Goal: Transaction & Acquisition: Purchase product/service

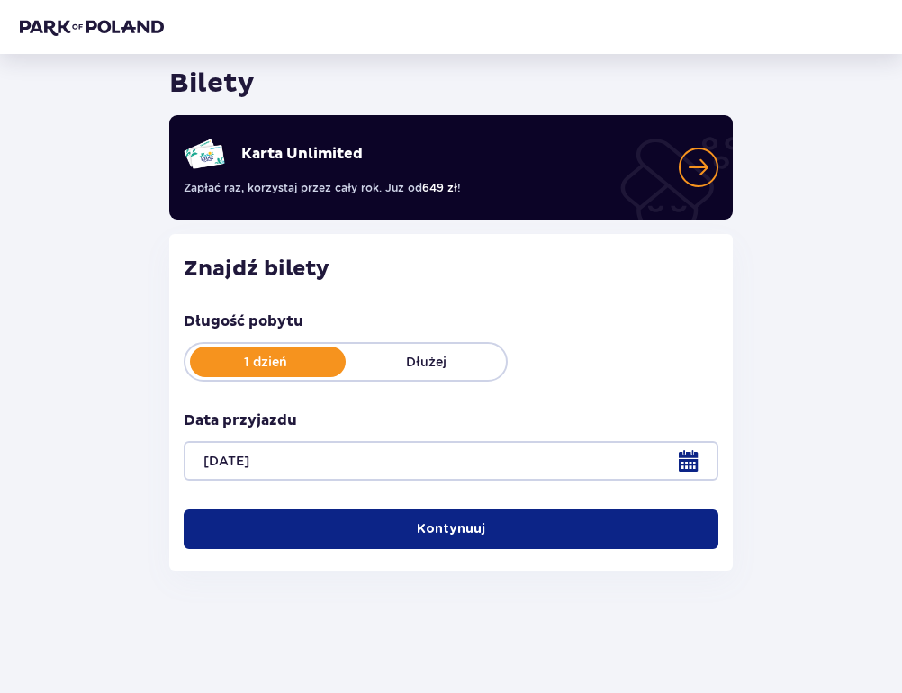
scroll to position [59, 0]
click at [445, 530] on p "Kontynuuj" at bounding box center [451, 529] width 68 height 18
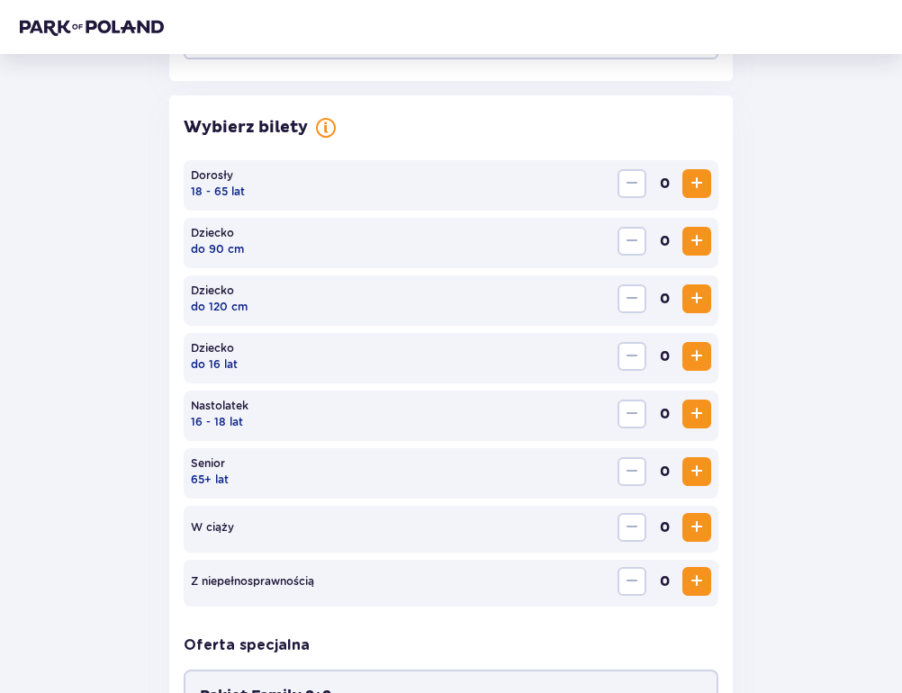
scroll to position [485, 0]
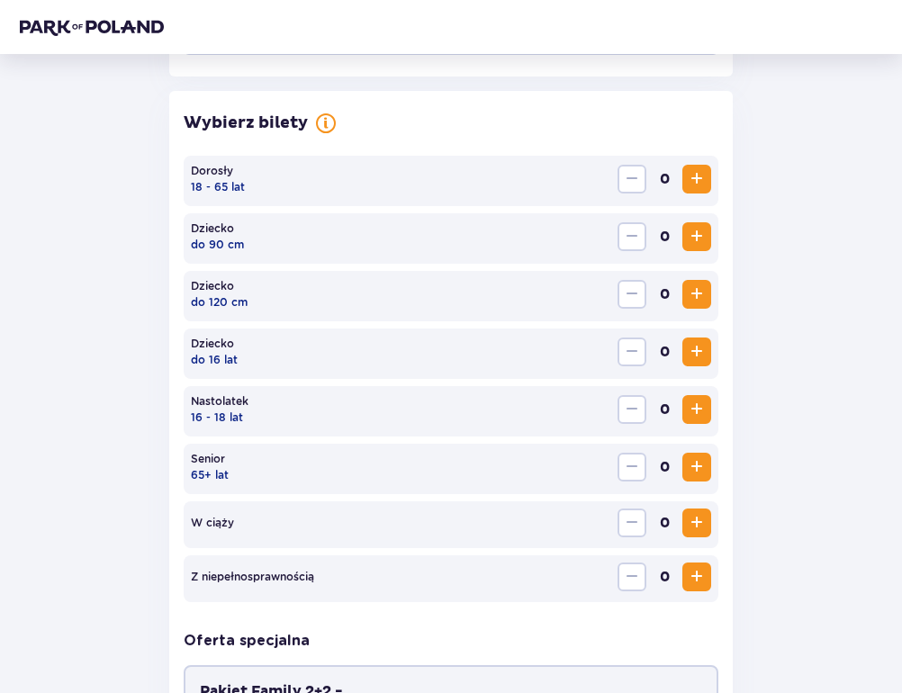
click at [695, 180] on span "Increase" at bounding box center [697, 179] width 22 height 22
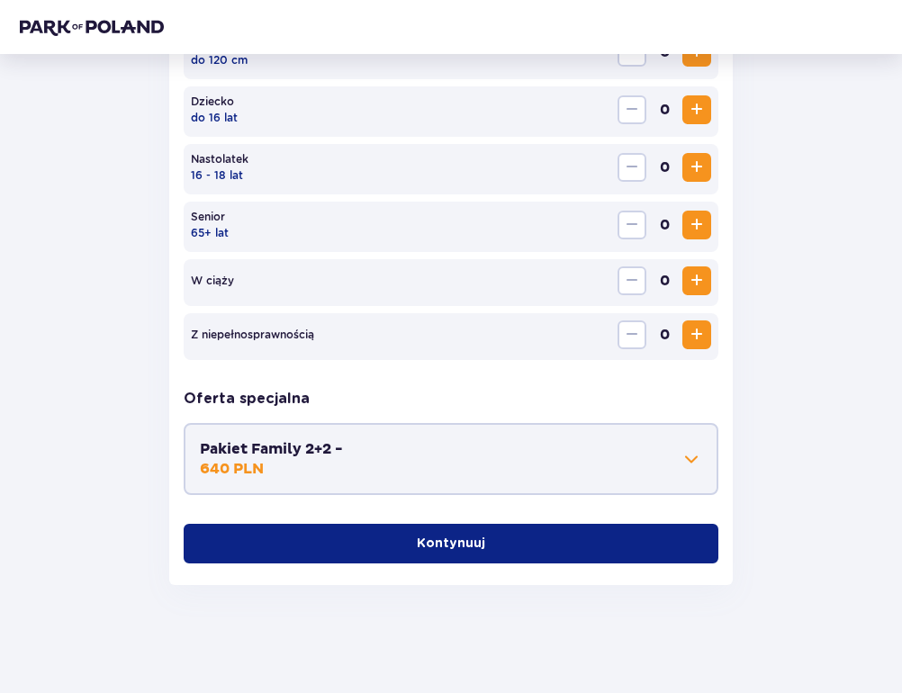
scroll to position [727, 0]
click at [677, 466] on button "Pakiet Family 2+2 - 640 PLN" at bounding box center [451, 459] width 502 height 40
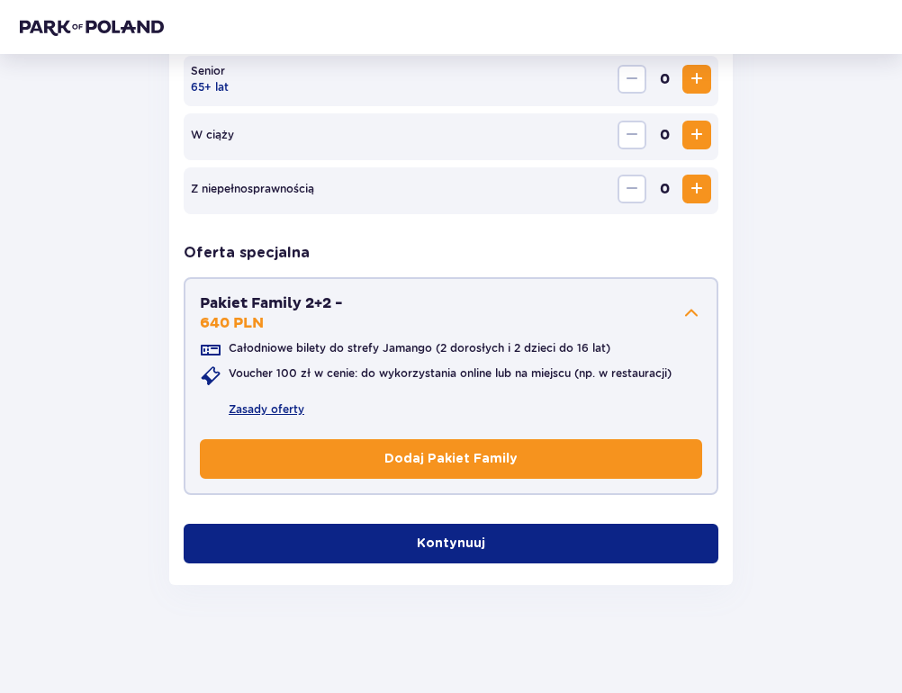
scroll to position [873, 0]
click at [530, 535] on button "Kontynuuj" at bounding box center [451, 544] width 535 height 40
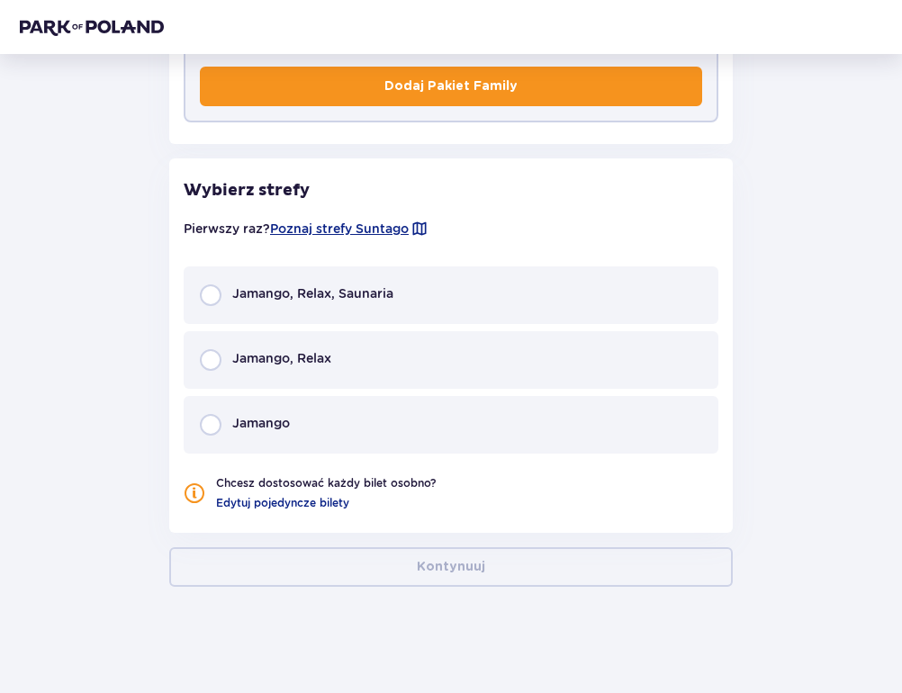
scroll to position [1247, 0]
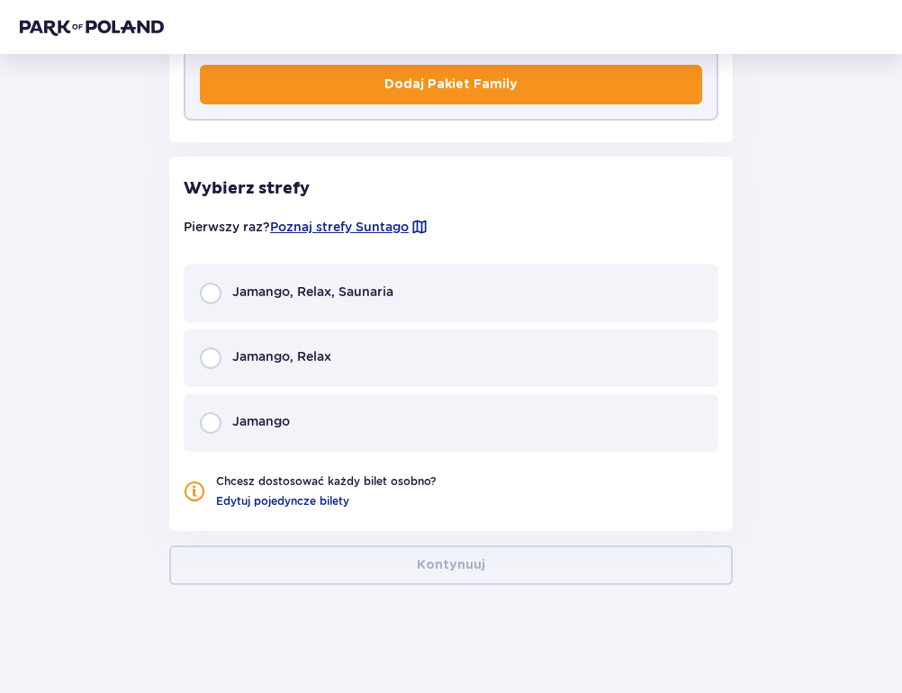
click at [369, 436] on div "Jamango" at bounding box center [451, 423] width 535 height 58
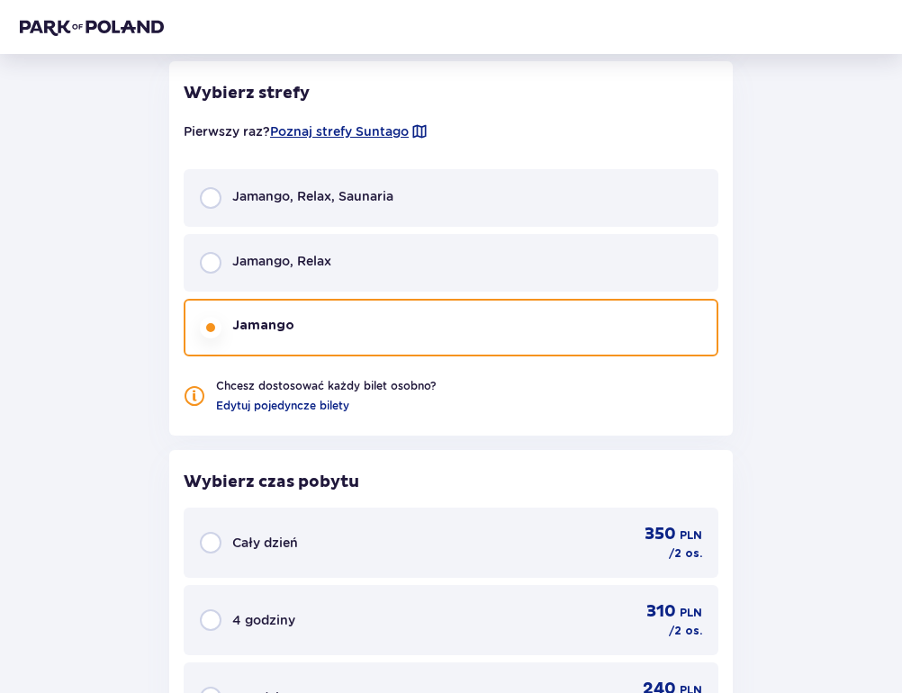
scroll to position [1340, 0]
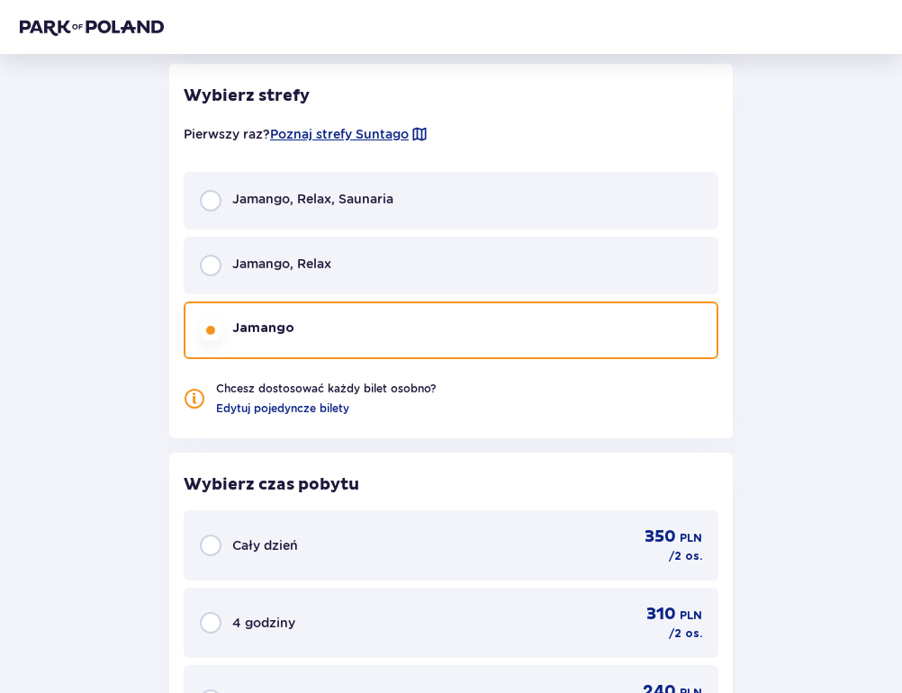
click at [368, 261] on div "Jamango, Relax" at bounding box center [451, 266] width 535 height 58
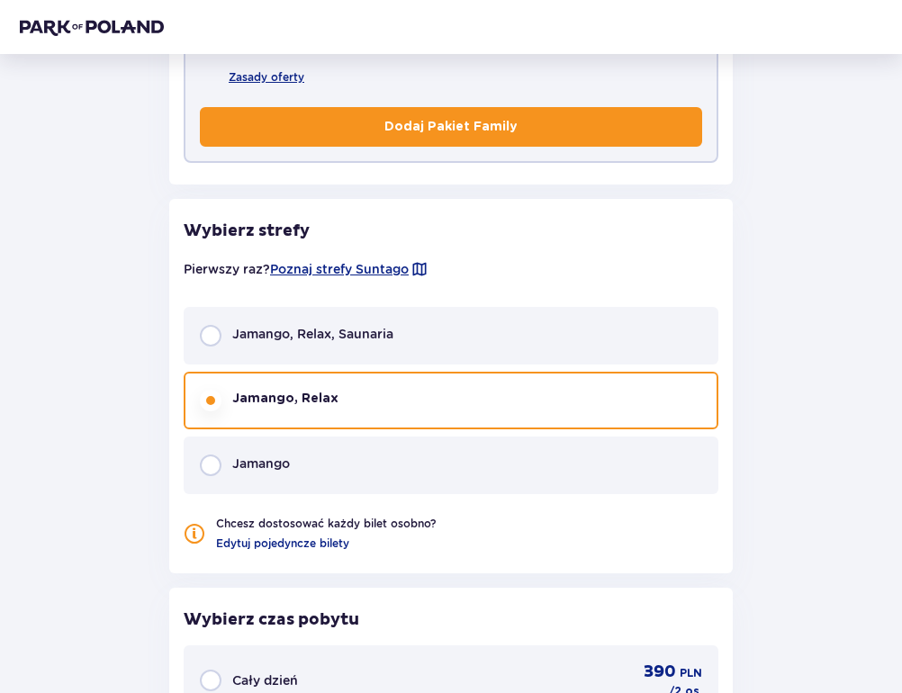
scroll to position [1194, 0]
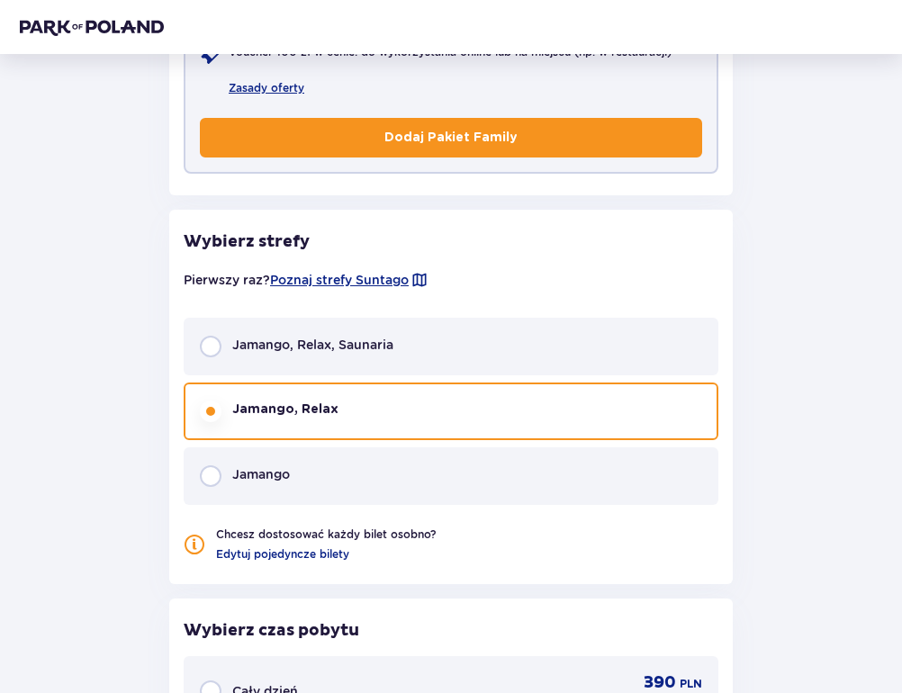
click at [329, 459] on div "Jamango" at bounding box center [451, 476] width 535 height 58
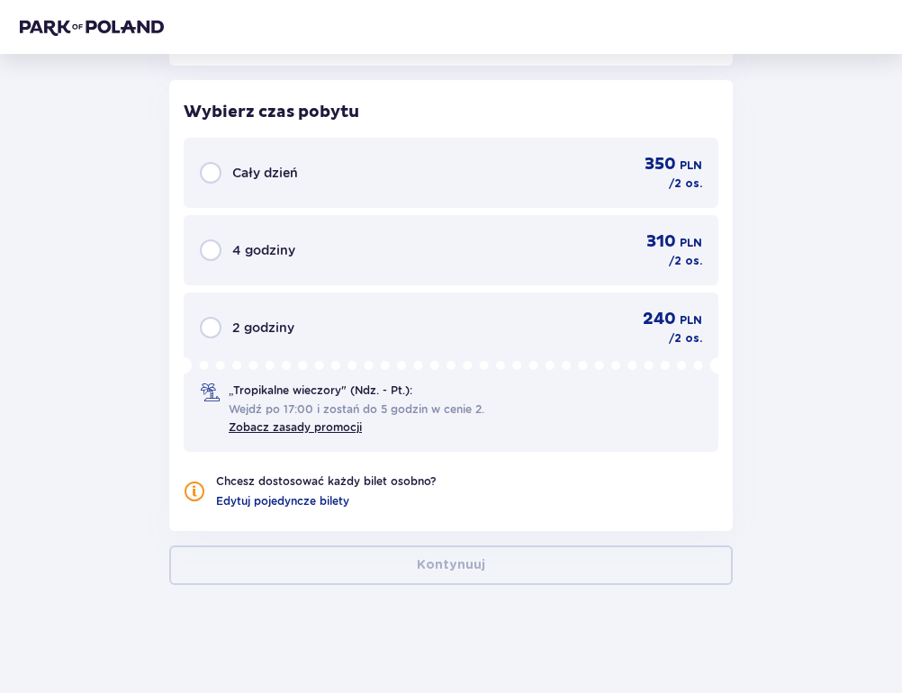
scroll to position [1713, 0]
click at [217, 171] on input "radio" at bounding box center [211, 173] width 22 height 22
radio input "true"
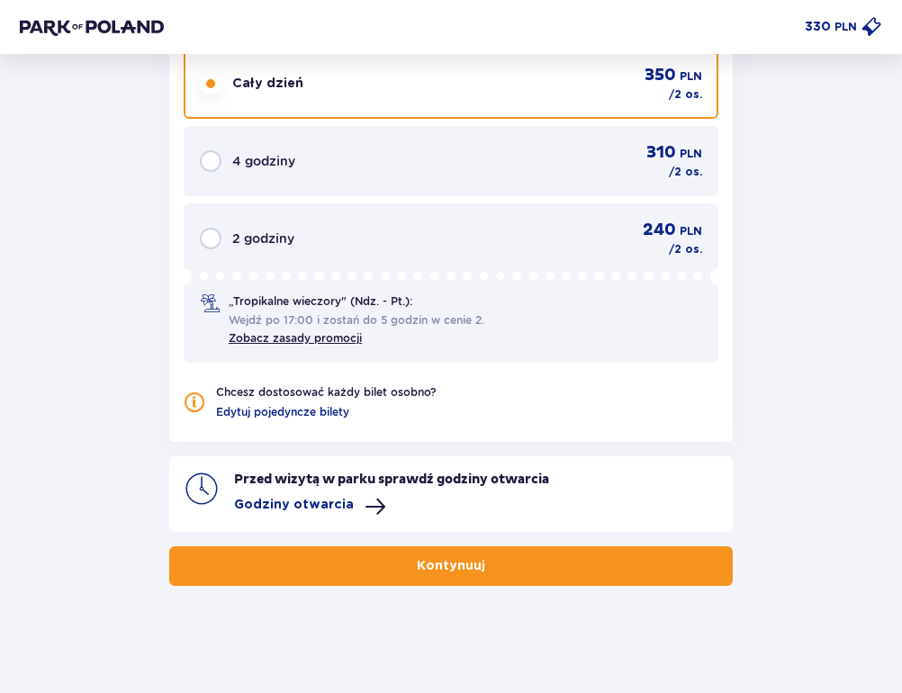
scroll to position [1803, 0]
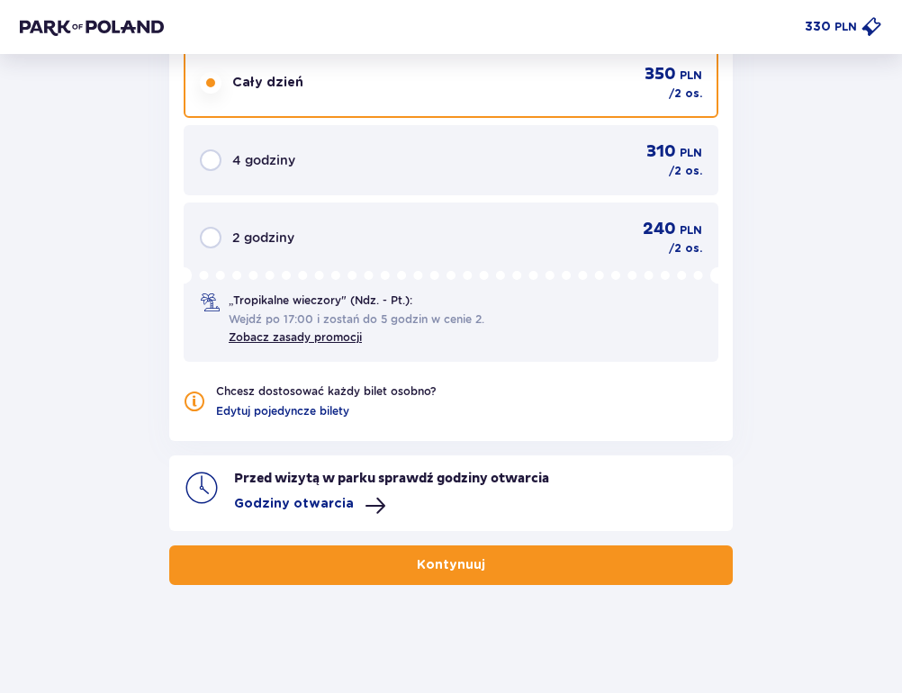
click at [350, 506] on button "Godziny otwarcia" at bounding box center [310, 506] width 152 height 22
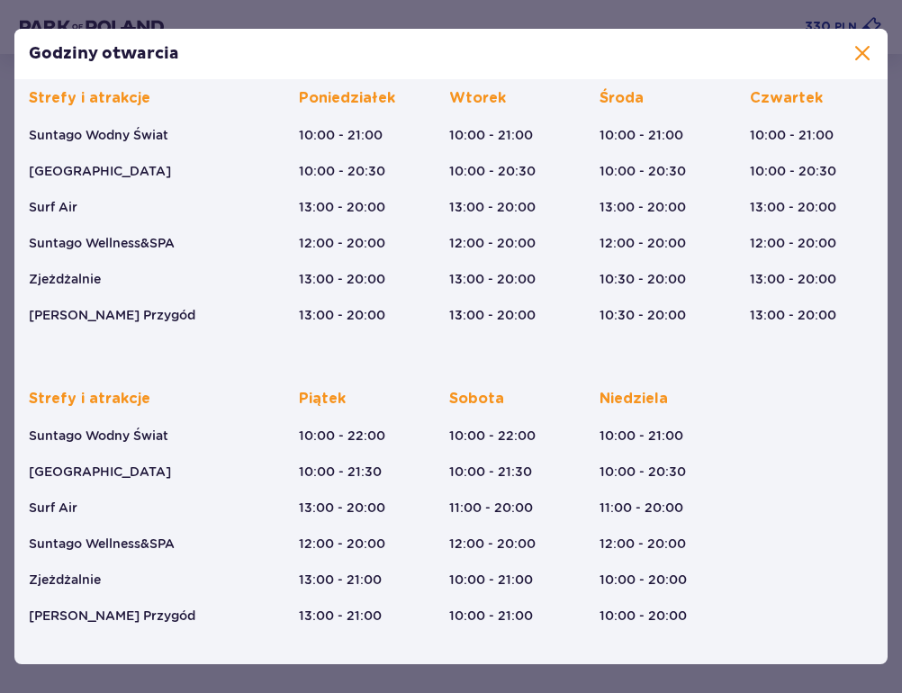
scroll to position [117, 0]
click at [851, 57] on span at bounding box center [862, 54] width 22 height 22
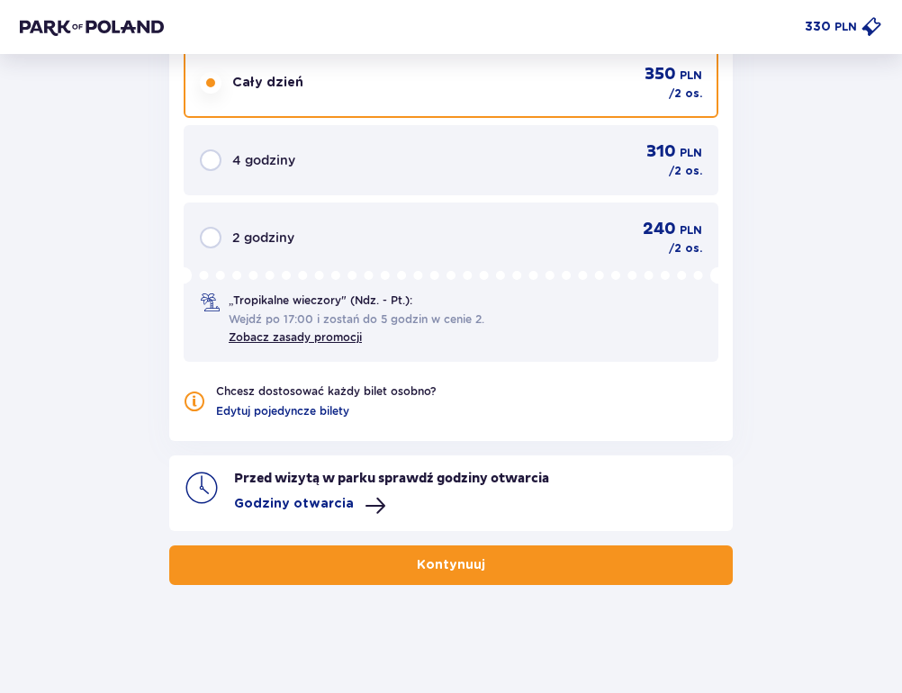
click at [480, 571] on span "button" at bounding box center [489, 565] width 18 height 18
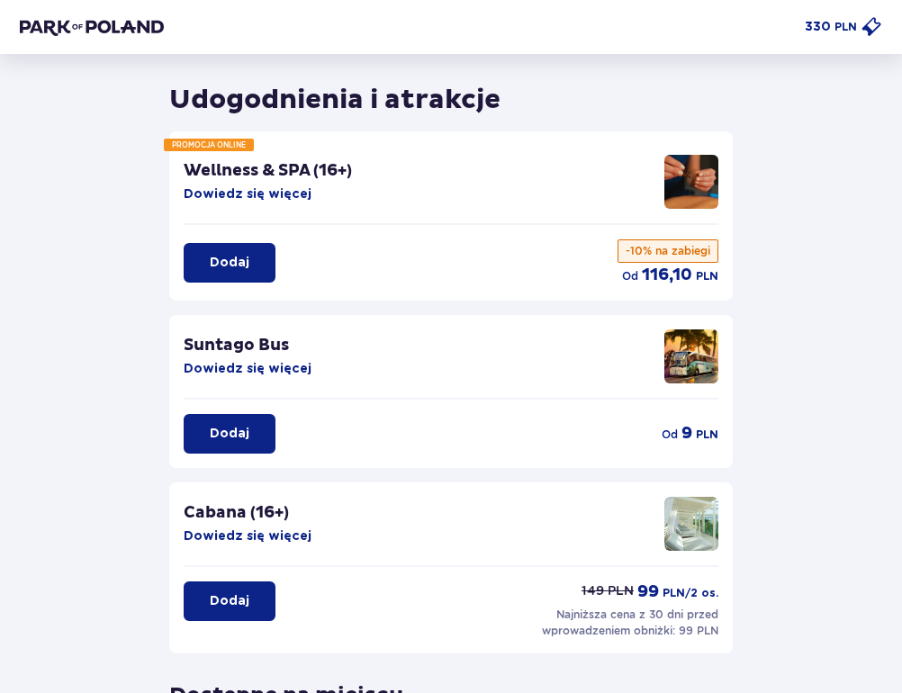
scroll to position [46, 0]
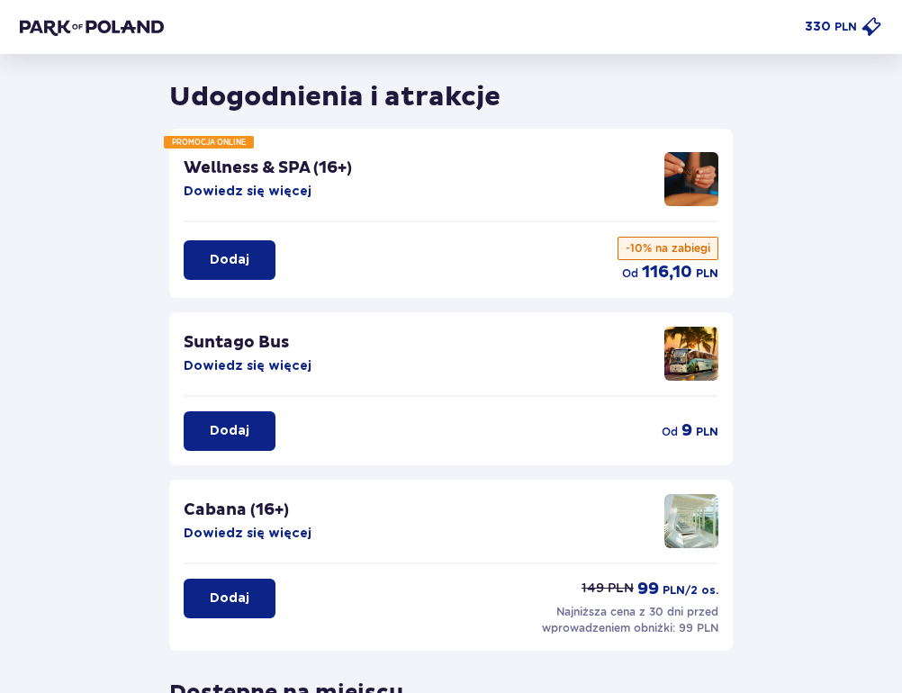
click at [221, 427] on p "Dodaj" at bounding box center [230, 431] width 40 height 18
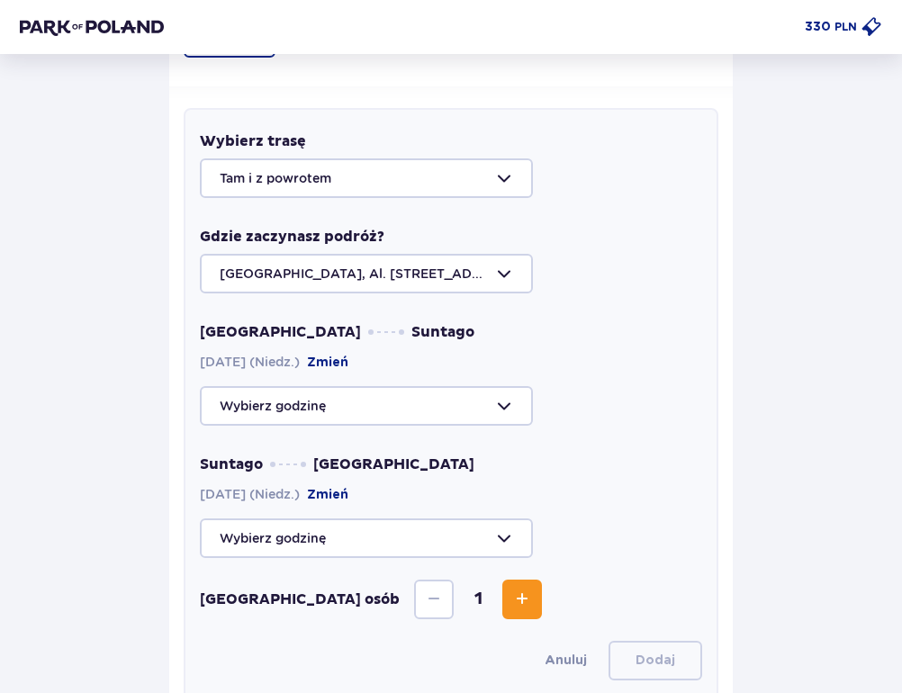
scroll to position [439, 0]
click at [517, 275] on div at bounding box center [451, 274] width 502 height 40
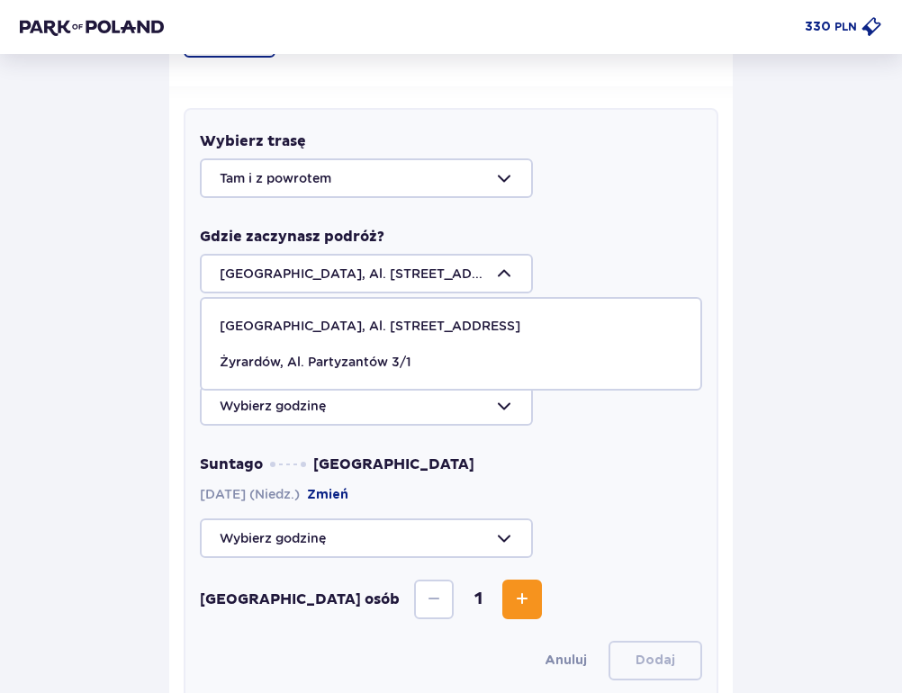
click at [512, 272] on div at bounding box center [451, 274] width 502 height 40
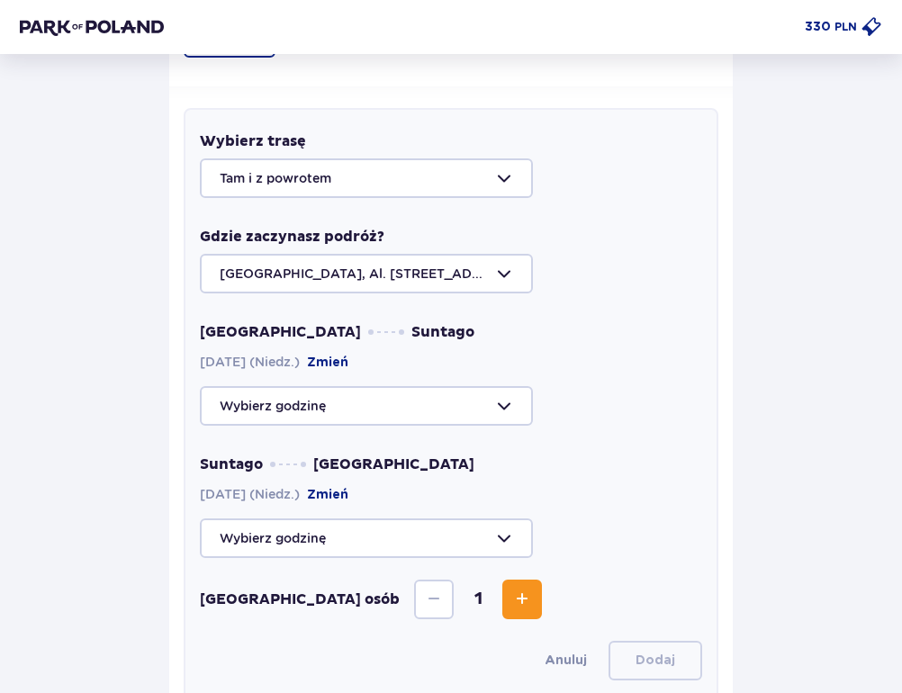
click at [484, 415] on div at bounding box center [451, 406] width 502 height 40
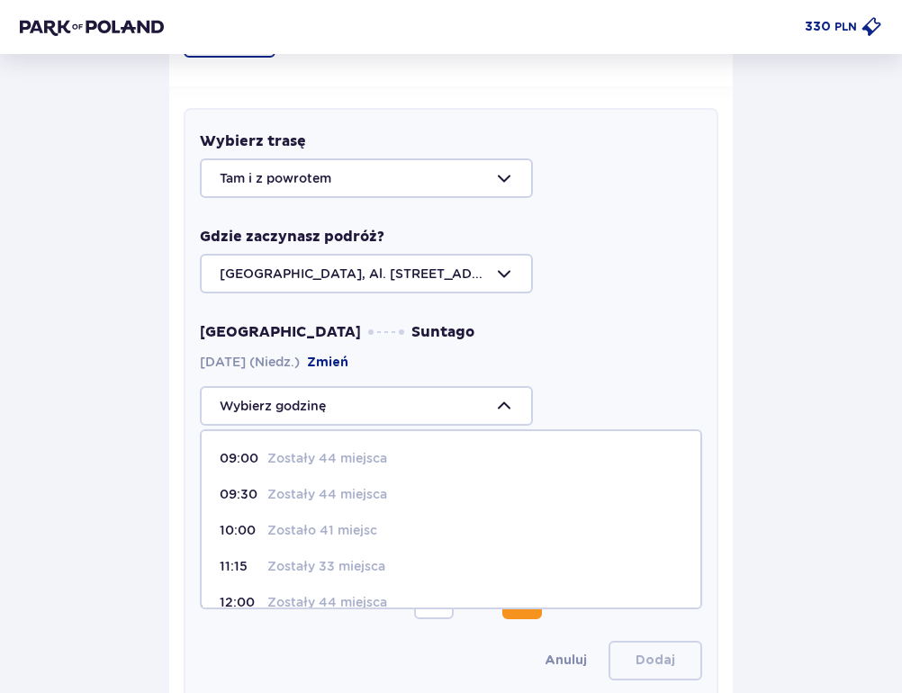
click at [374, 457] on p "Zostały 44 miejsca" at bounding box center [327, 458] width 120 height 18
type input "09:00"
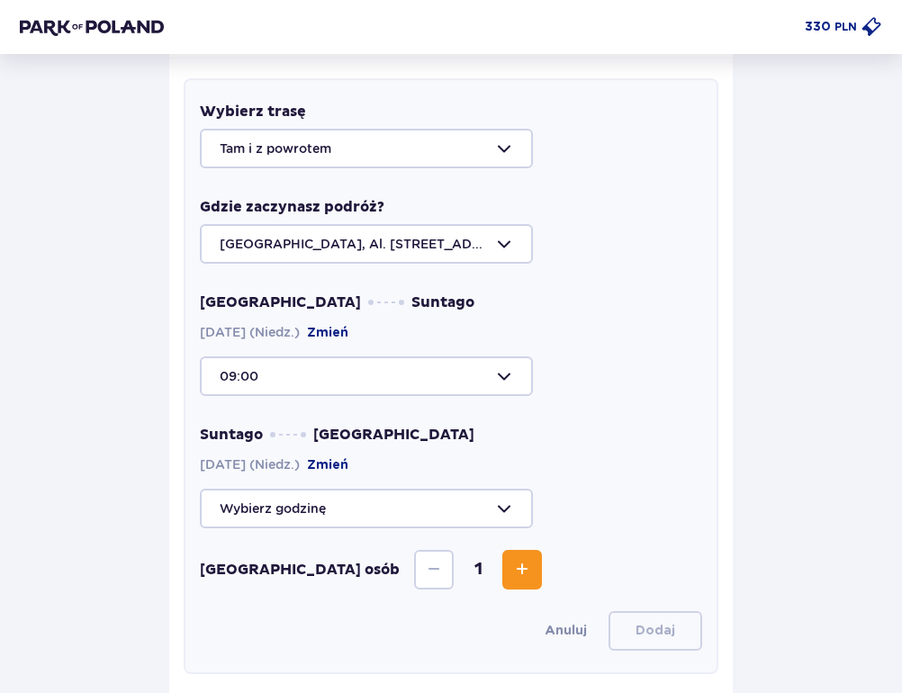
scroll to position [470, 0]
click at [488, 505] on div at bounding box center [451, 508] width 502 height 40
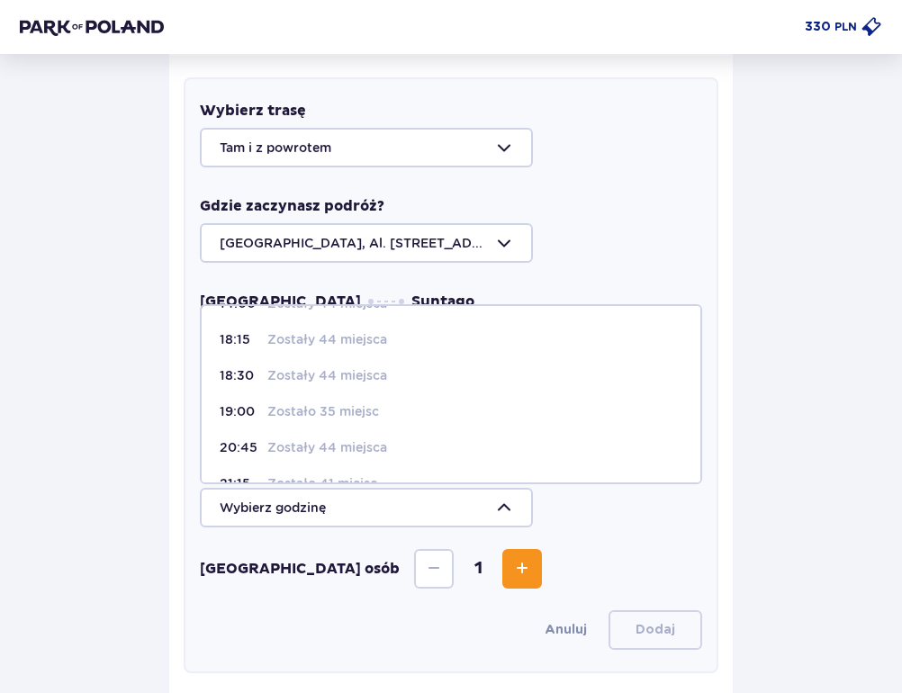
scroll to position [67, 0]
click at [382, 415] on div "19:00 Zostało 35 miejsc" at bounding box center [451, 410] width 463 height 18
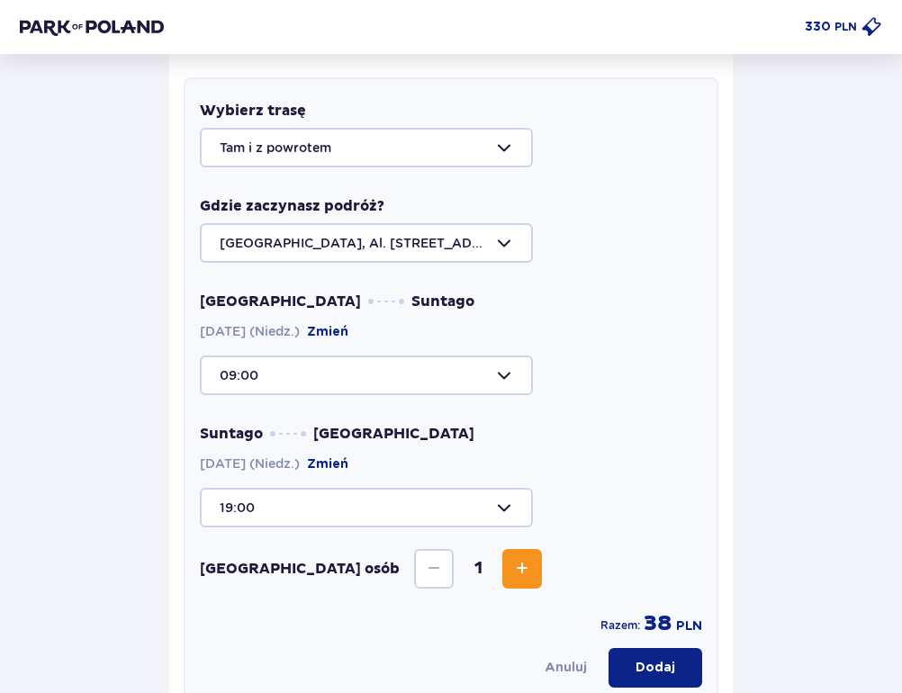
type input "19:00"
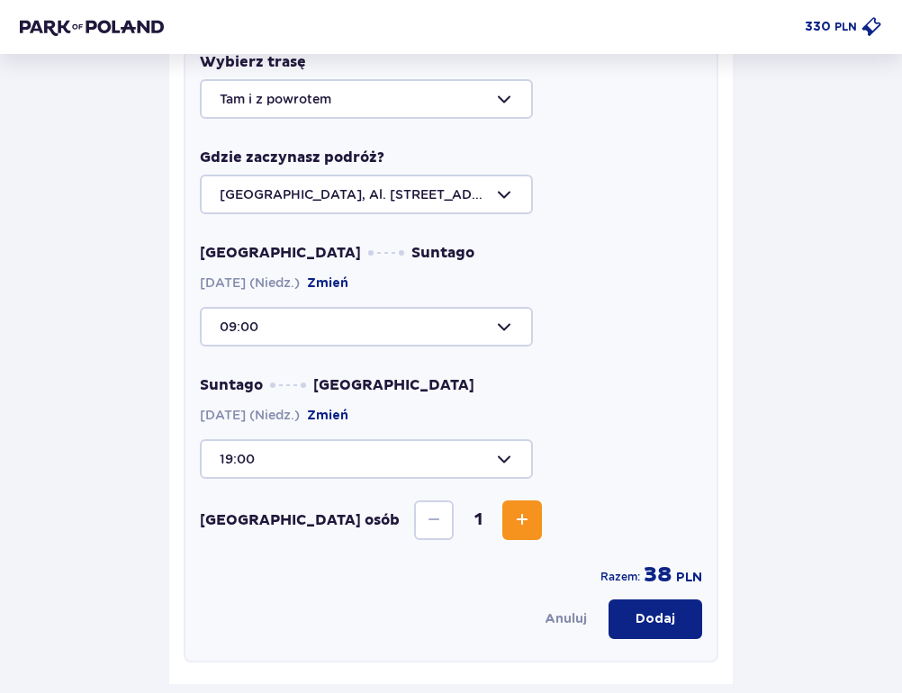
scroll to position [542, 0]
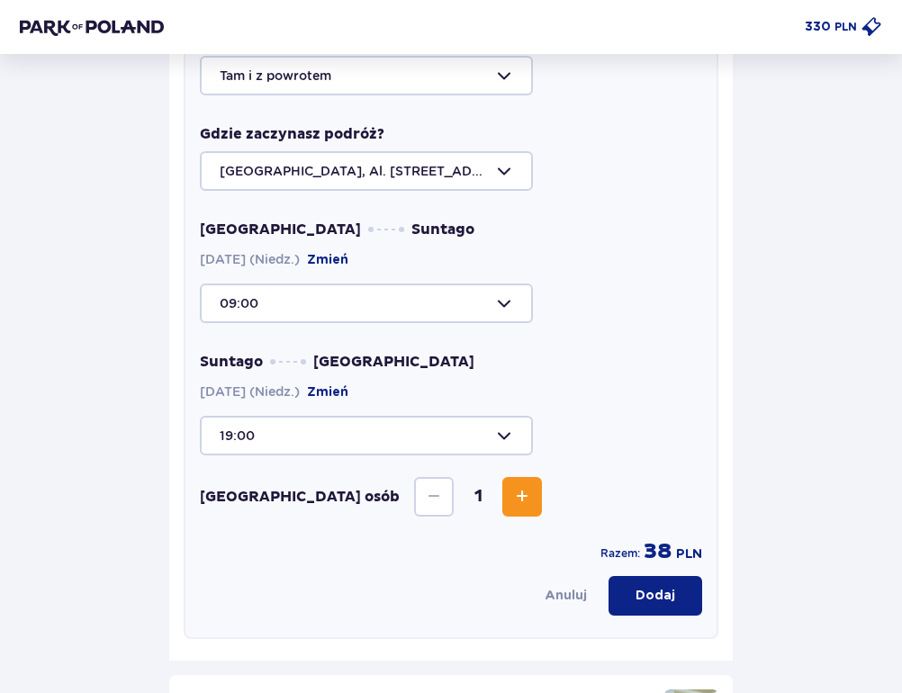
click at [511, 503] on span "Increase" at bounding box center [522, 497] width 22 height 22
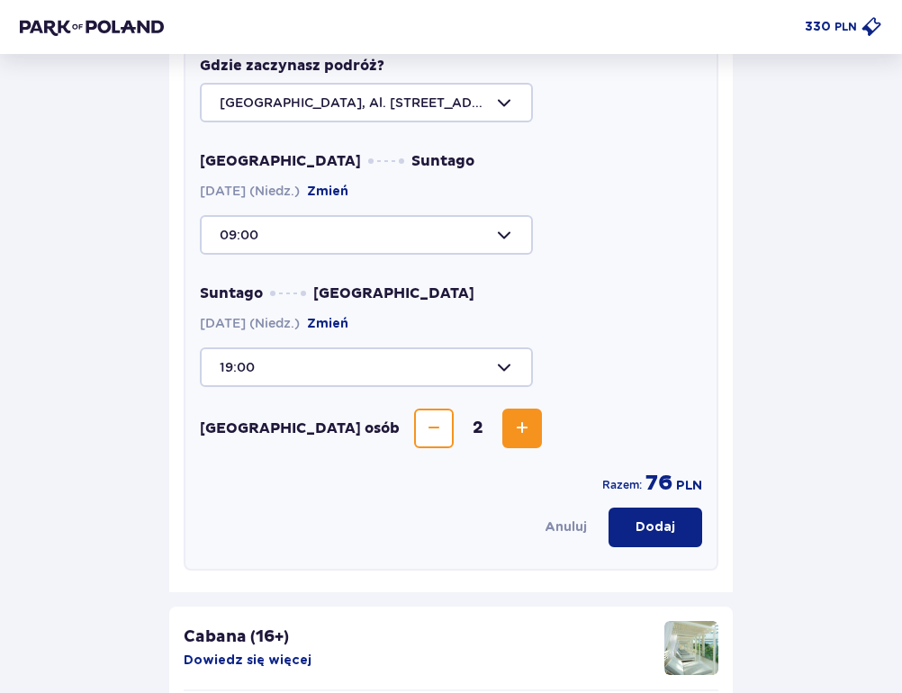
scroll to position [615, 0]
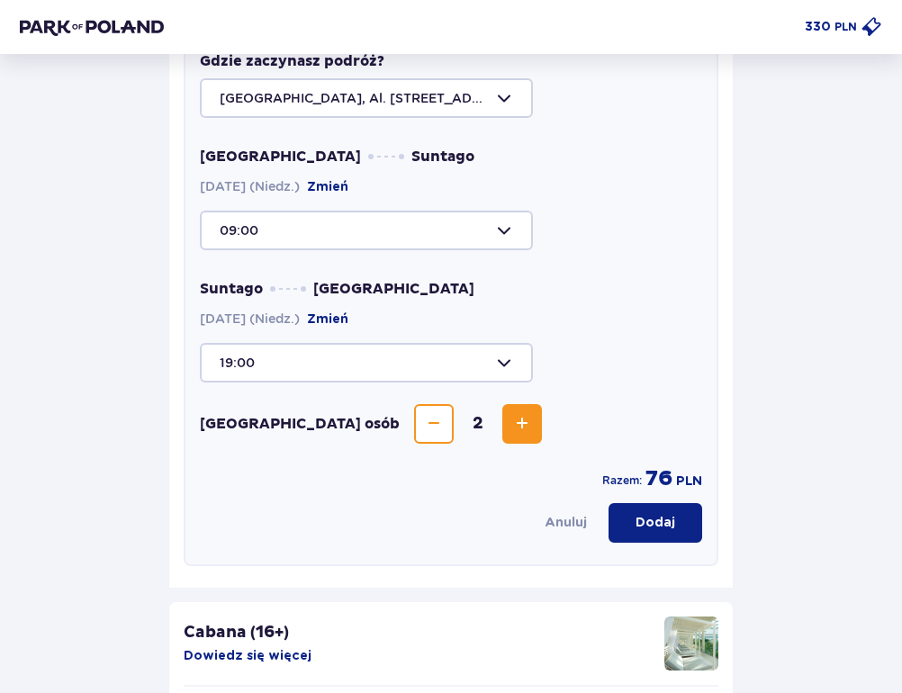
click at [659, 529] on p "Dodaj" at bounding box center [655, 523] width 40 height 18
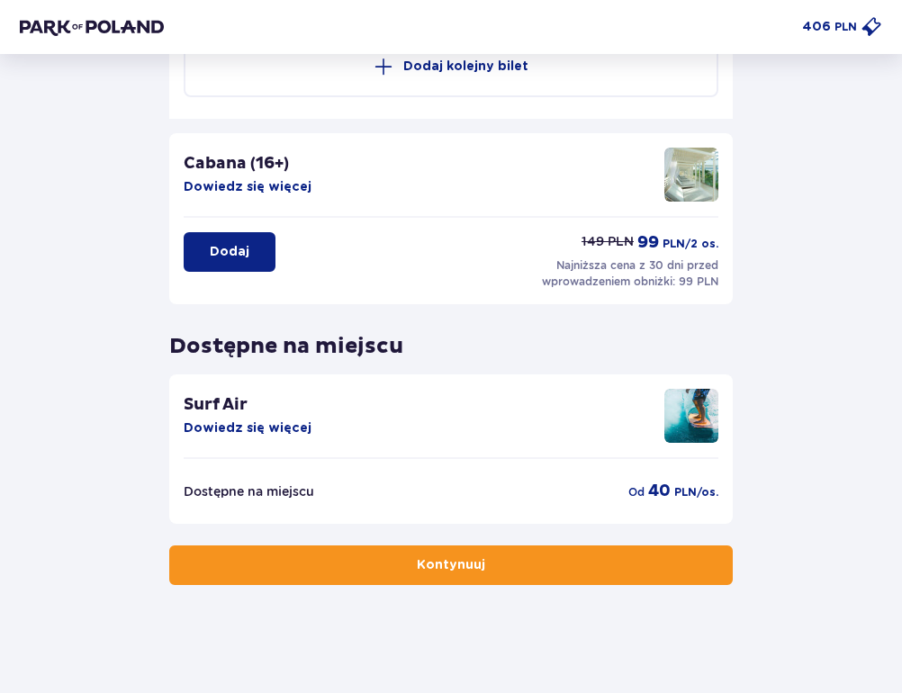
scroll to position [684, 0]
click at [568, 572] on button "Kontynuuj" at bounding box center [450, 565] width 563 height 40
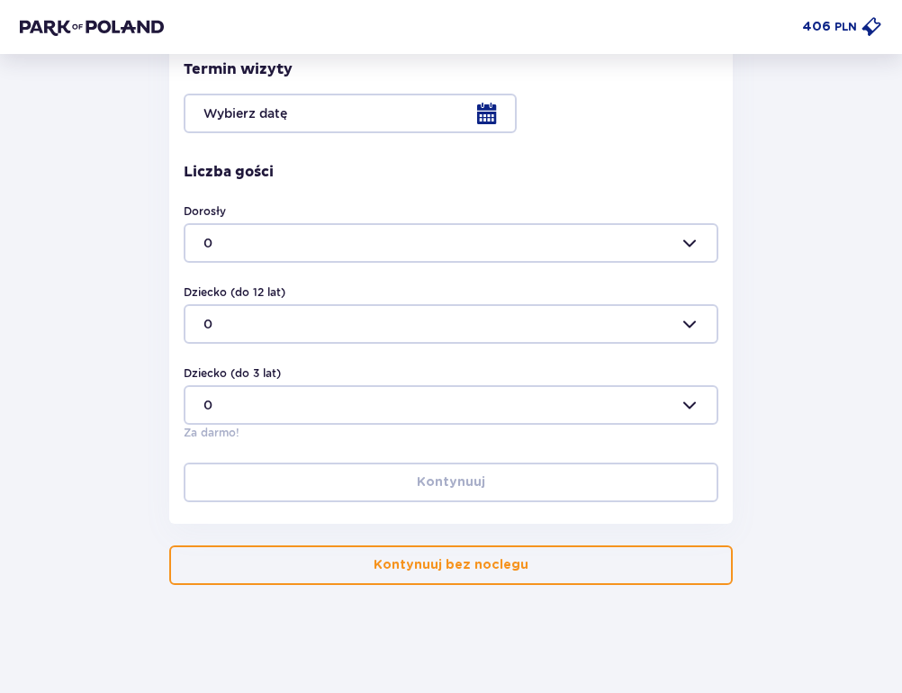
scroll to position [508, 0]
click at [541, 567] on button "Kontynuuj bez noclegu" at bounding box center [450, 565] width 563 height 40
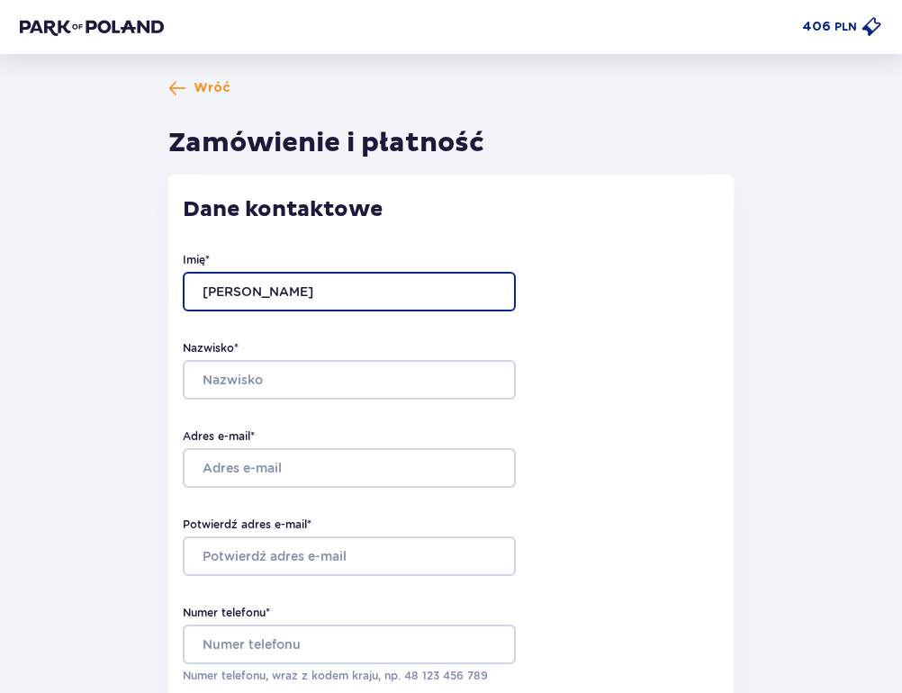
type input "[PERSON_NAME]"
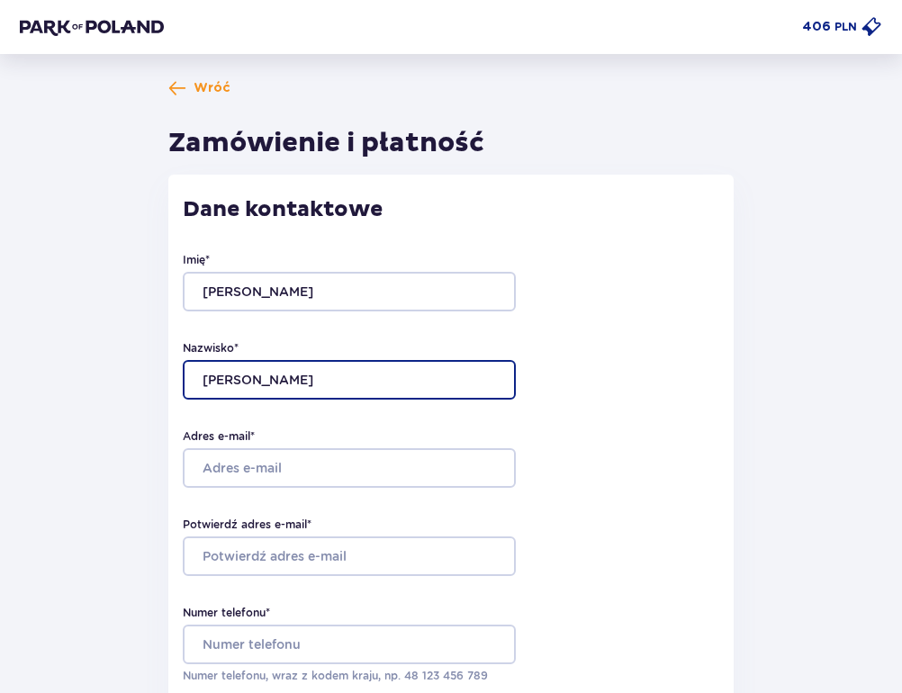
type input "[PERSON_NAME]"
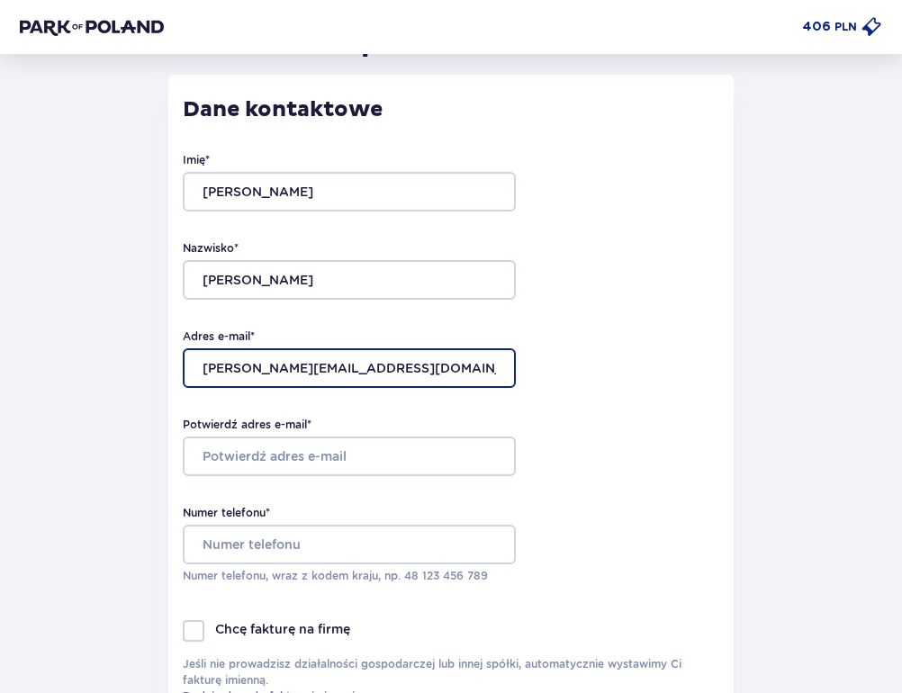
scroll to position [136, 0]
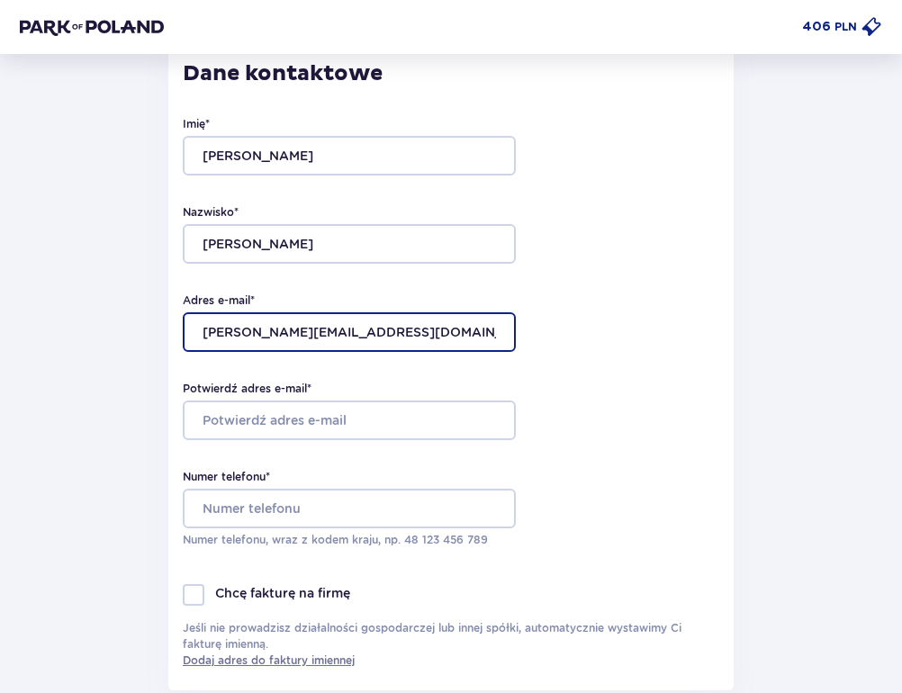
type input "[PERSON_NAME][EMAIL_ADDRESS][DOMAIN_NAME]"
click at [288, 324] on input "[PERSON_NAME][EMAIL_ADDRESS][DOMAIN_NAME]" at bounding box center [349, 332] width 333 height 40
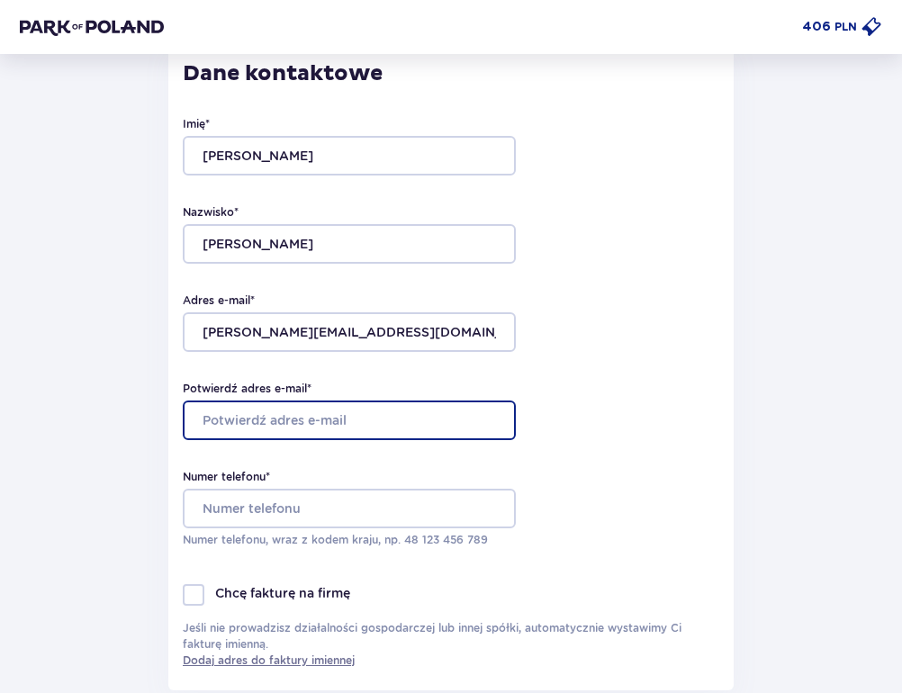
click at [292, 422] on input "Potwierdź adres e-mail *" at bounding box center [349, 420] width 333 height 40
paste input "[PERSON_NAME][EMAIL_ADDRESS][DOMAIN_NAME]"
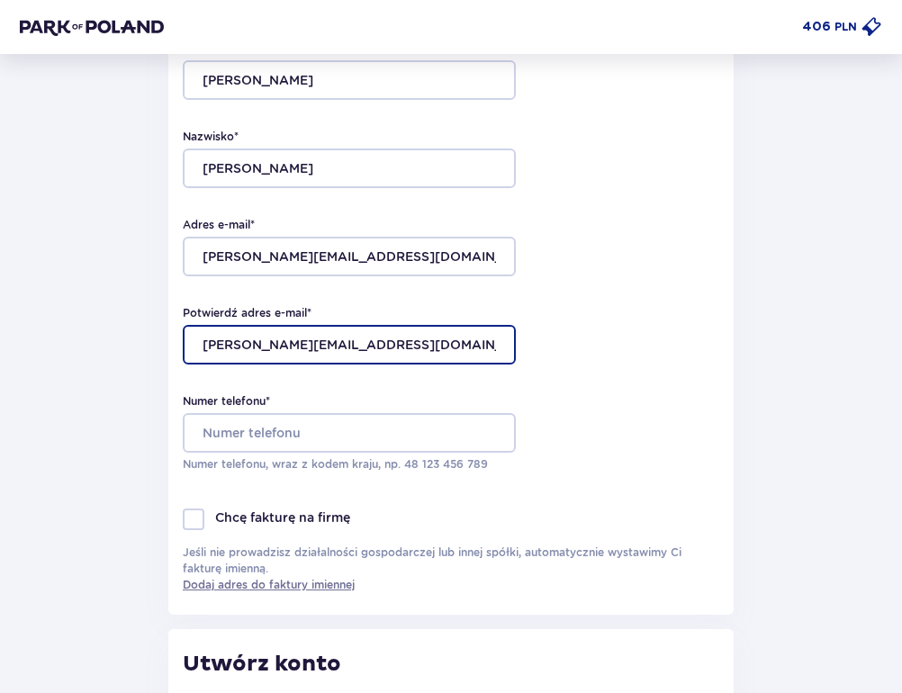
scroll to position [222, 0]
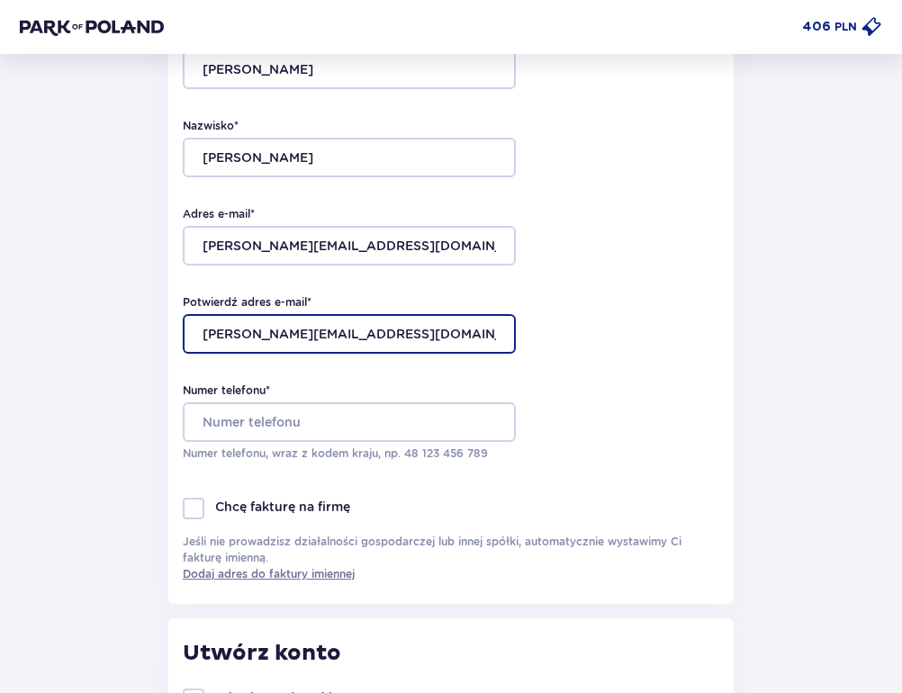
type input "[PERSON_NAME][EMAIL_ADDRESS][DOMAIN_NAME]"
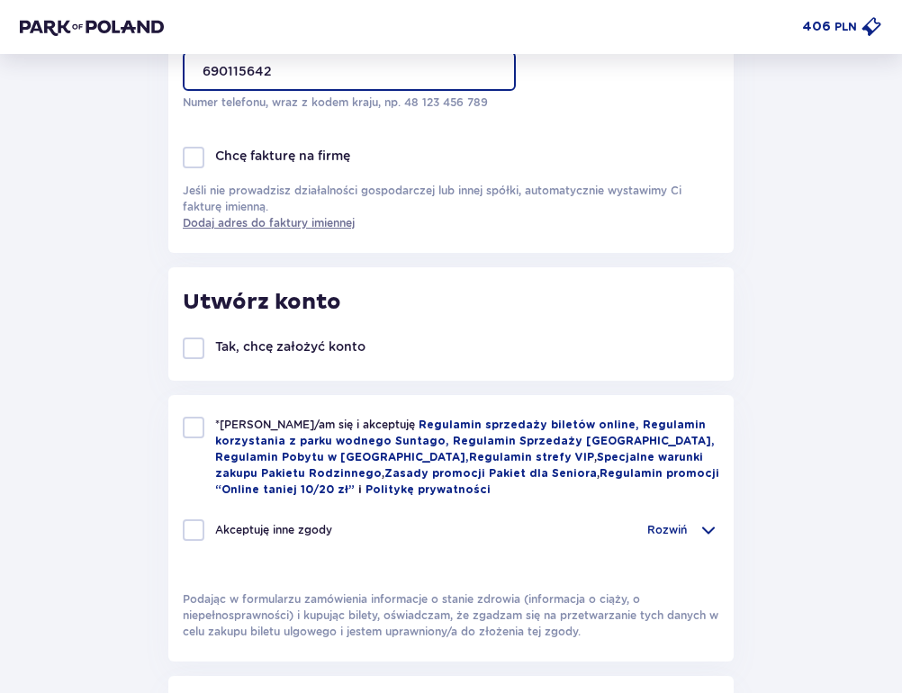
scroll to position [583, 0]
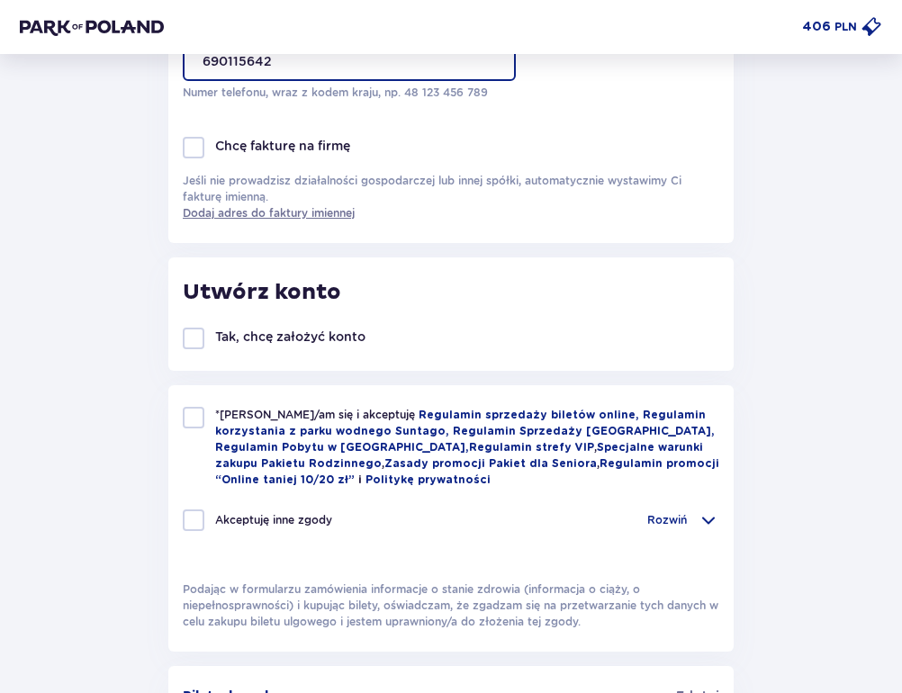
type input "690115642"
click at [190, 420] on div at bounding box center [194, 418] width 22 height 22
checkbox input "true"
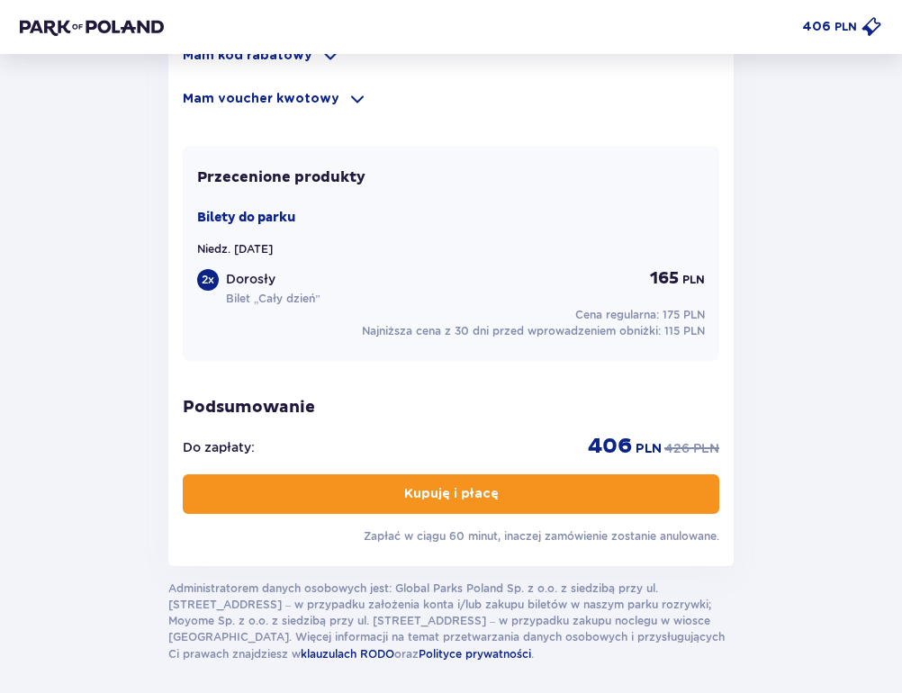
scroll to position [1508, 0]
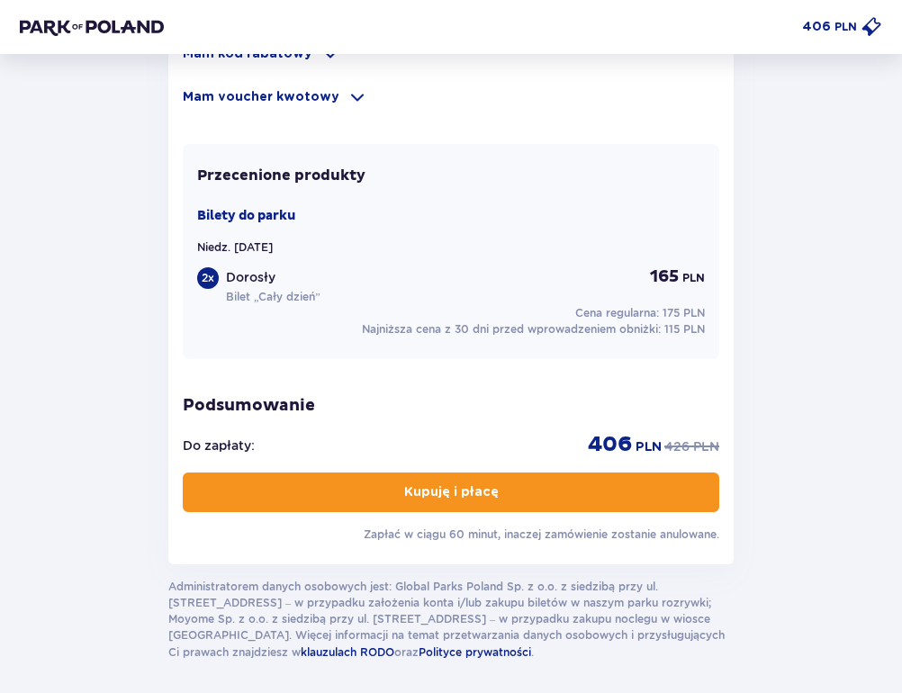
click at [477, 490] on p "Kupuję i płacę" at bounding box center [451, 492] width 94 height 18
